Goal: Information Seeking & Learning: Learn about a topic

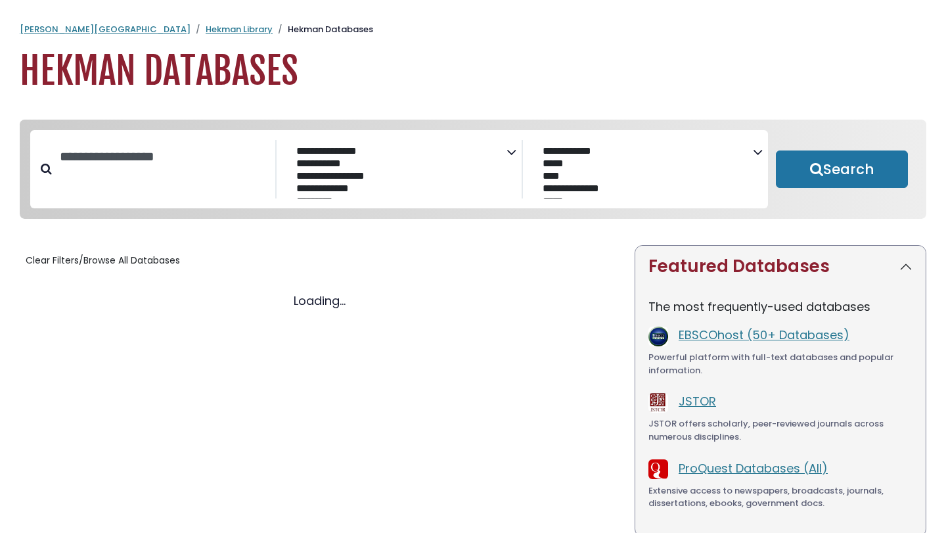
select select "Database Subject Filter"
select select "Database Vendors Filter"
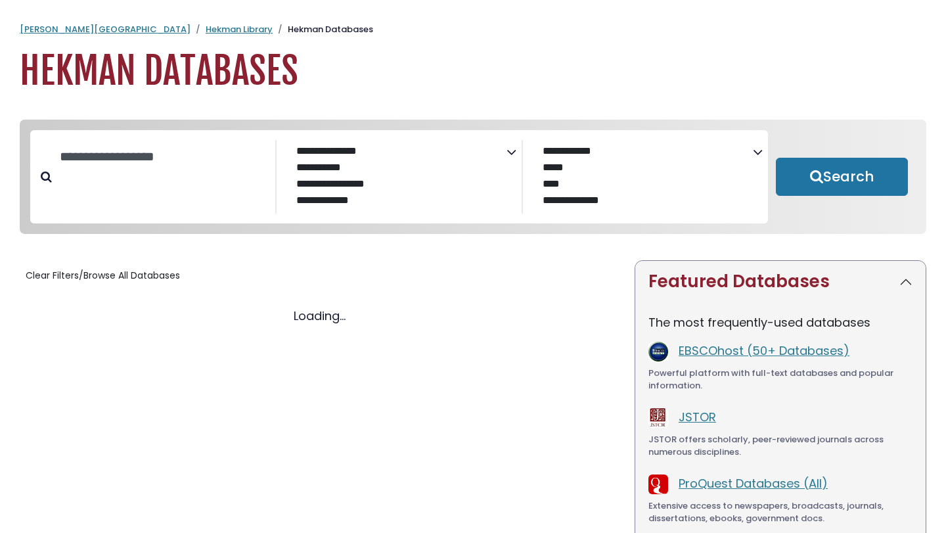
select select "Database Subject Filter"
select select "Database Vendors Filter"
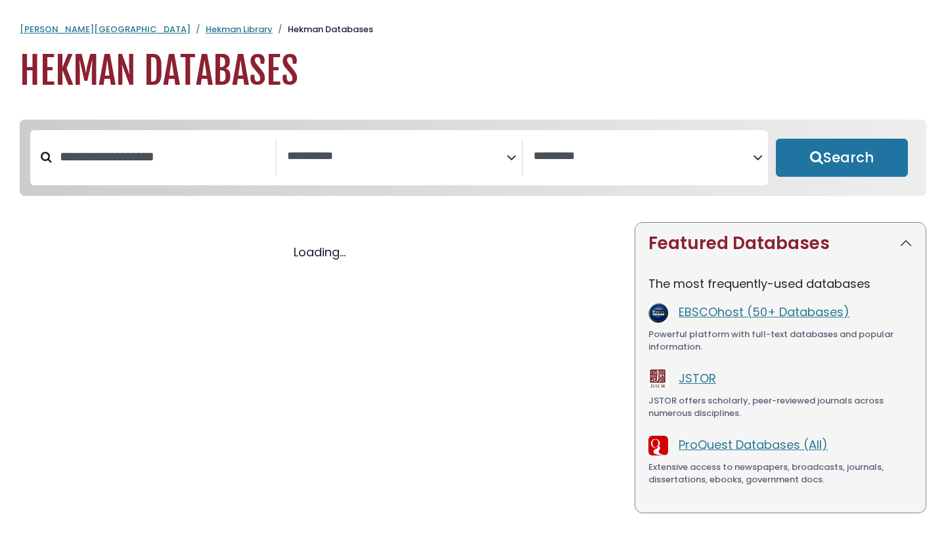
select select "Database Subject Filter"
select select "Database Vendors Filter"
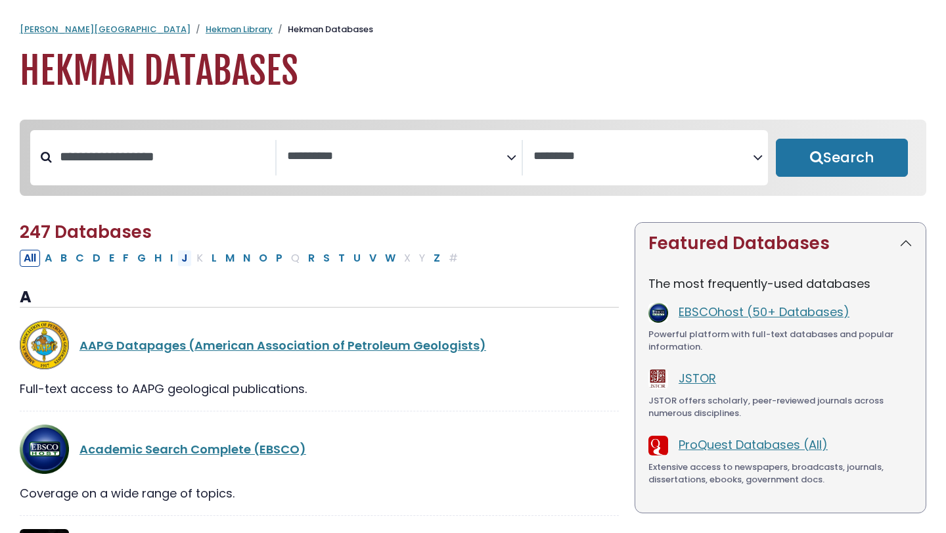
click at [188, 260] on button "J" at bounding box center [184, 258] width 14 height 17
select select "Database Subject Filter"
select select "Database Vendors Filter"
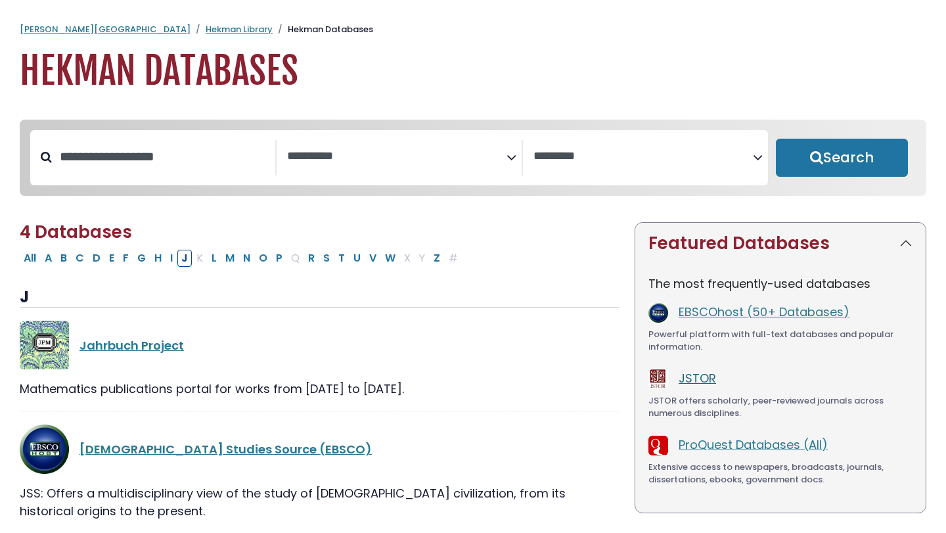
click at [707, 384] on link "JSTOR" at bounding box center [697, 378] width 37 height 16
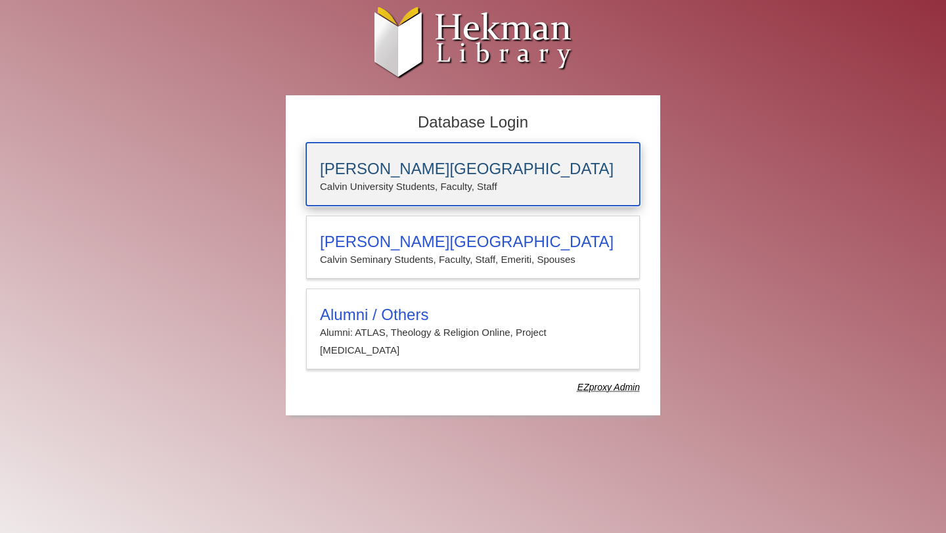
click at [424, 153] on div "Calvin University Calvin University Students, Faculty, Staff" at bounding box center [473, 174] width 334 height 63
click at [386, 183] on p "Calvin University Students, Faculty, Staff" at bounding box center [473, 186] width 306 height 17
